Goal: Find specific page/section: Find specific page/section

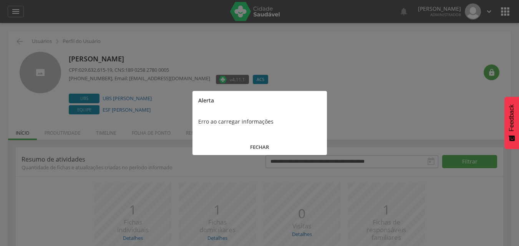
click at [239, 141] on button "FECHAR" at bounding box center [260, 147] width 135 height 17
click at [226, 144] on button "FECHAR" at bounding box center [260, 147] width 135 height 17
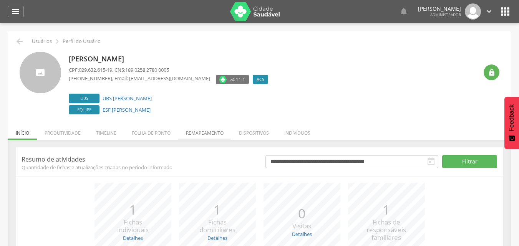
click at [199, 137] on li "Remapeamento" at bounding box center [204, 131] width 53 height 18
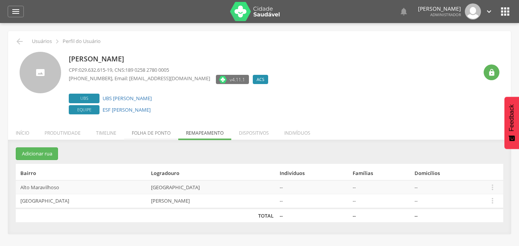
click at [165, 133] on li "Folha de ponto" at bounding box center [151, 131] width 54 height 18
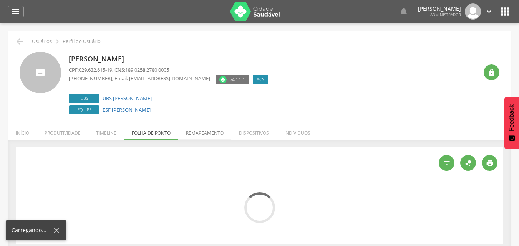
click at [182, 133] on li "Remapeamento" at bounding box center [204, 131] width 53 height 18
